Goal: Find specific page/section: Find specific page/section

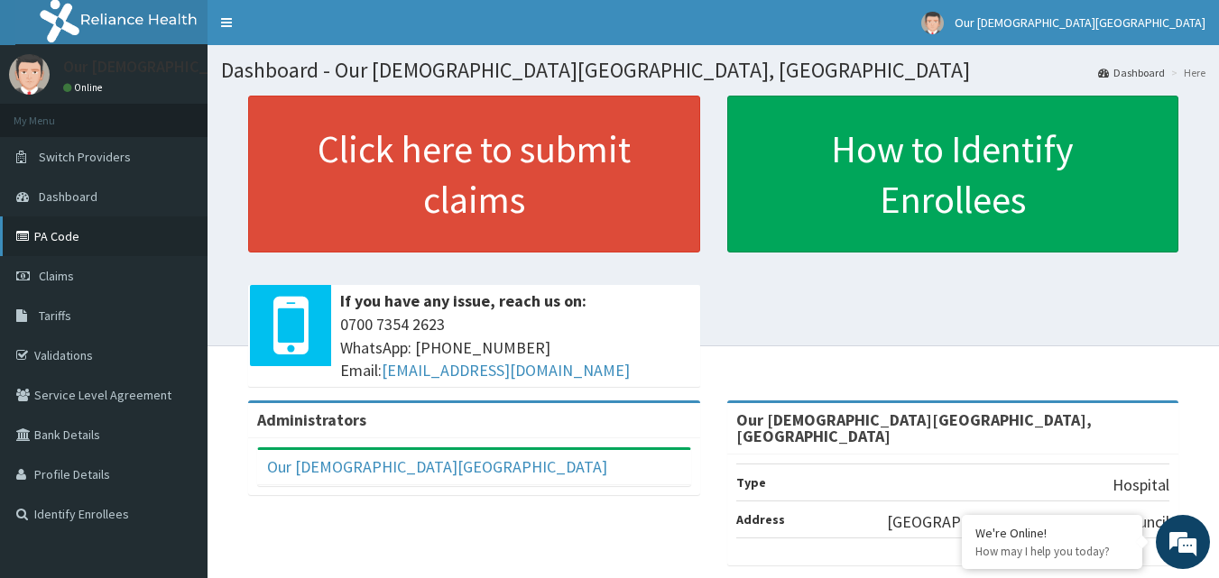
click at [79, 230] on link "PA Code" at bounding box center [103, 236] width 207 height 40
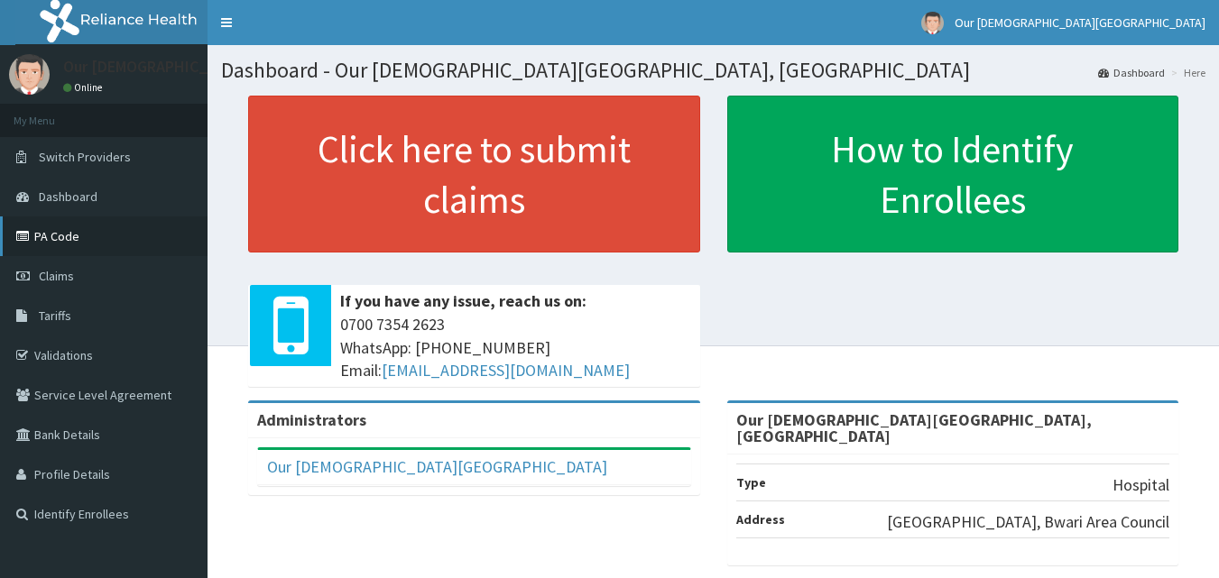
click at [99, 239] on link "PA Code" at bounding box center [103, 236] width 207 height 40
